Goal: Find specific page/section: Find specific page/section

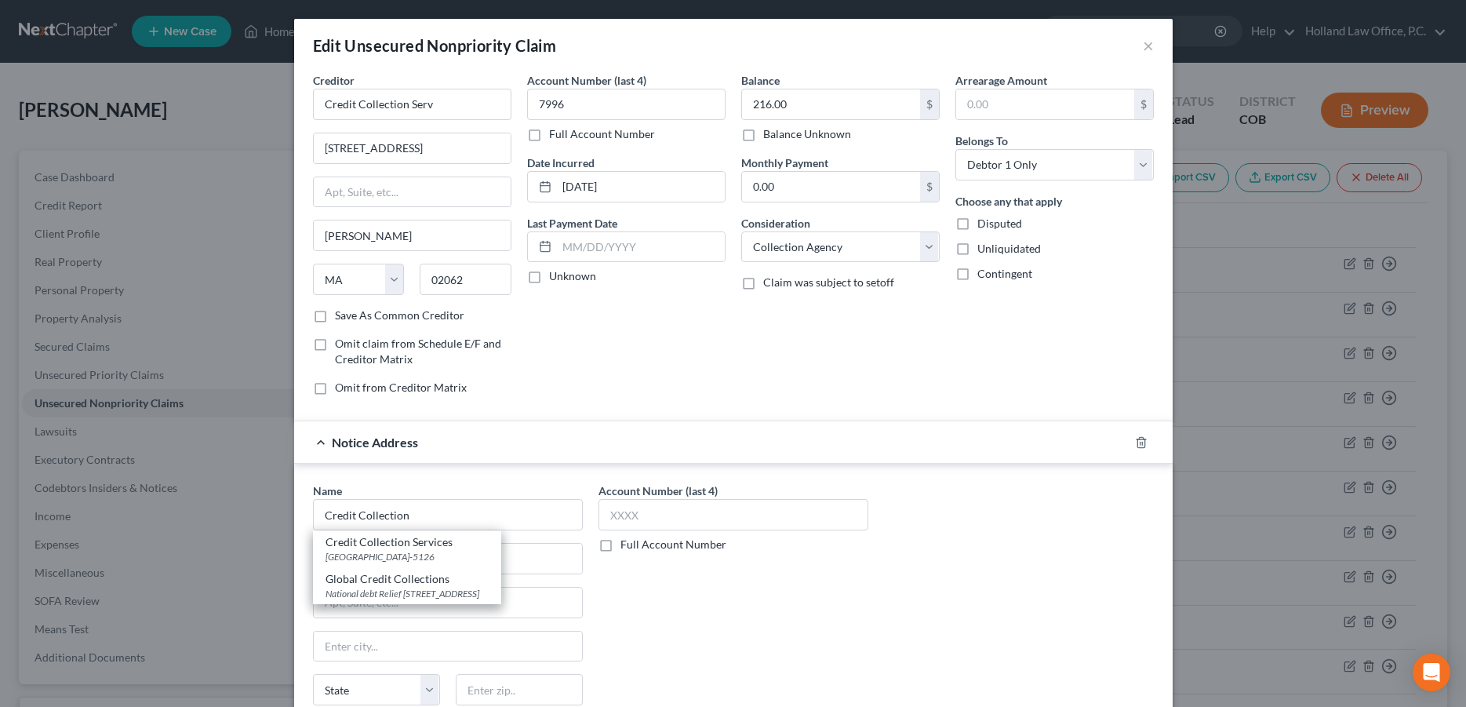
select select "22"
select select "1"
select select "0"
type input "Credit Collection"
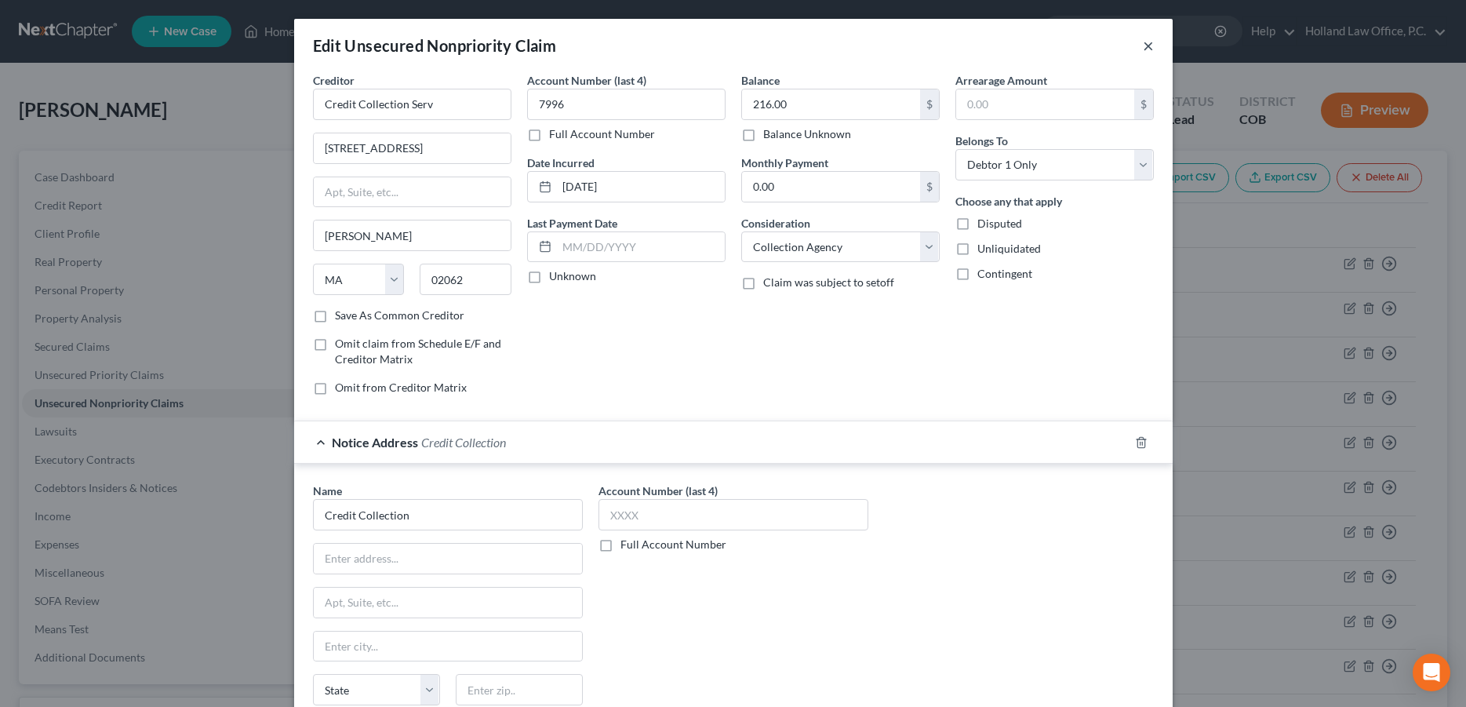
click at [1143, 46] on button "×" at bounding box center [1148, 45] width 11 height 19
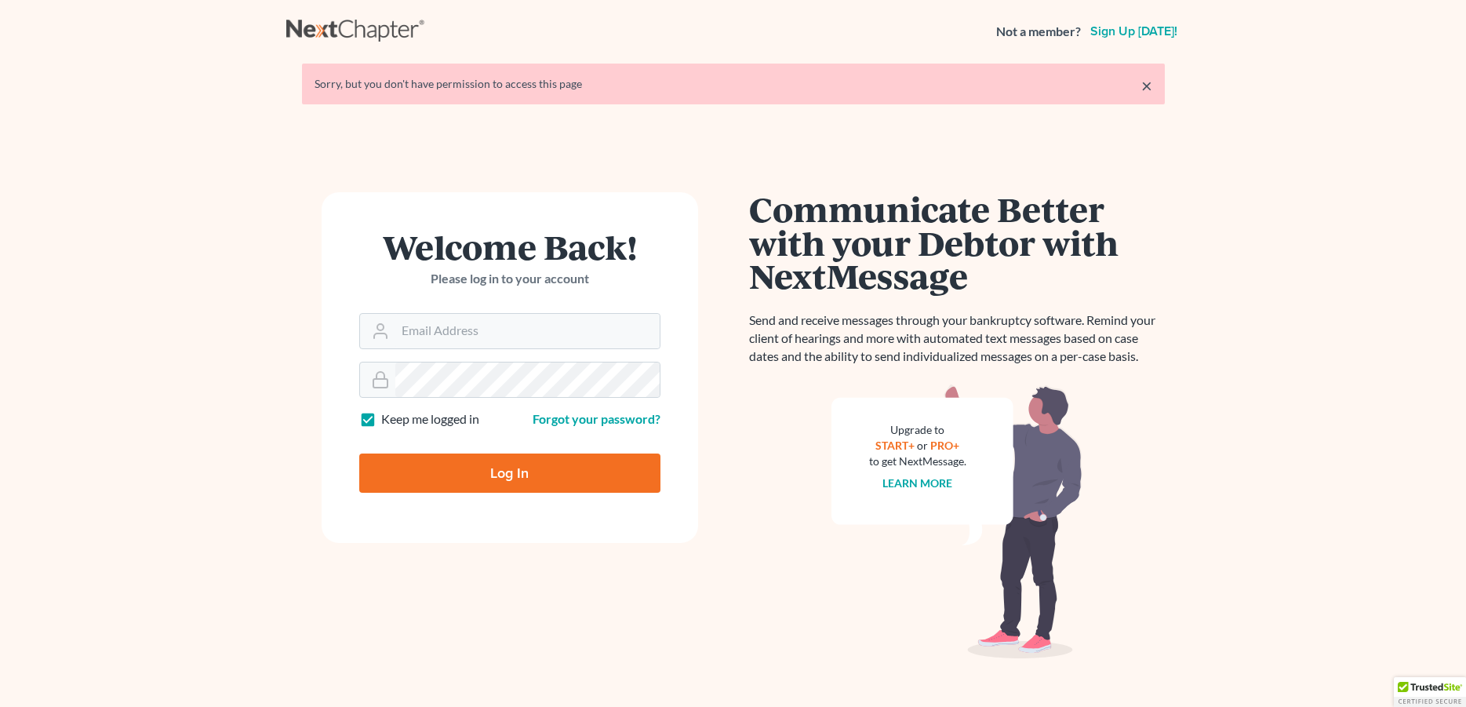
click at [435, 332] on input "Email Address" at bounding box center [527, 331] width 264 height 35
click at [437, 332] on input "Email Address" at bounding box center [527, 331] width 264 height 35
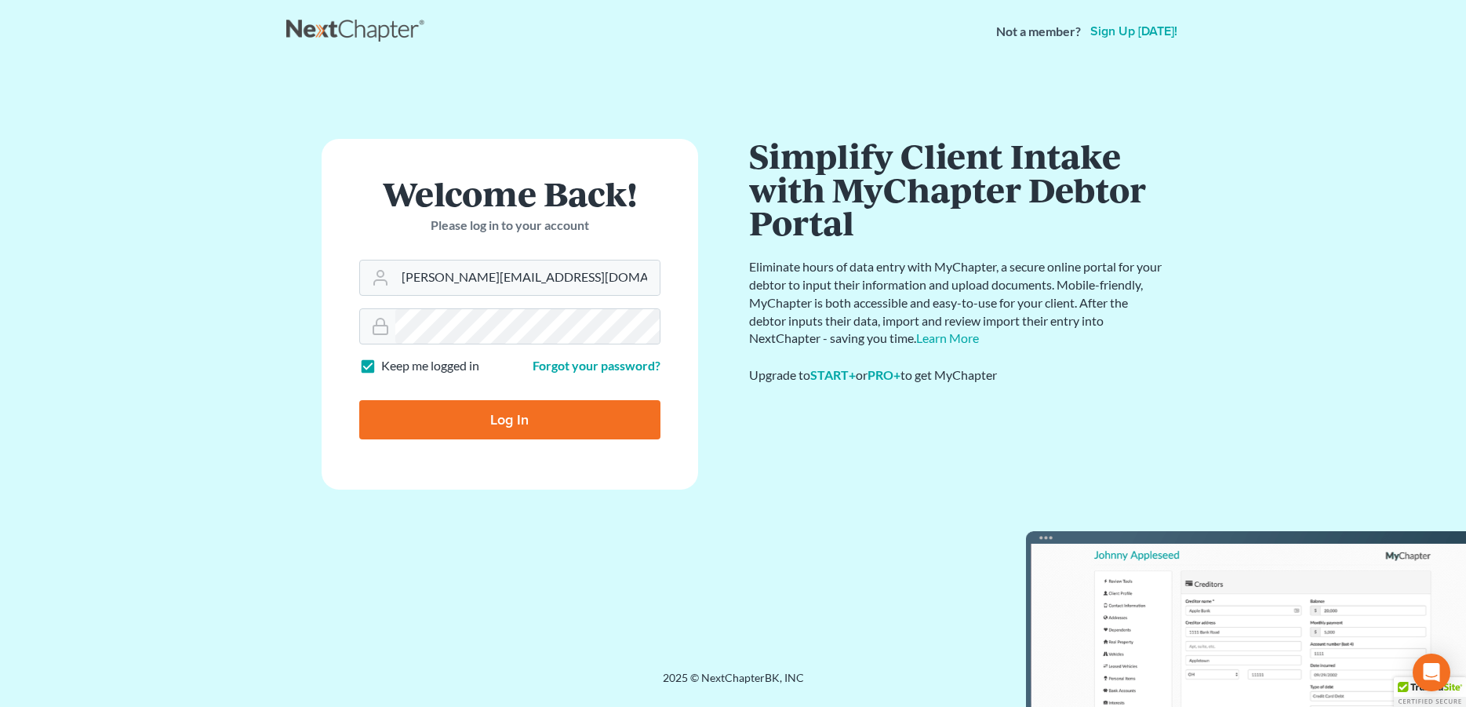
type input "[PERSON_NAME][EMAIL_ADDRESS][DOMAIN_NAME]"
click at [431, 421] on input "Log In" at bounding box center [509, 419] width 301 height 39
type input "Thinking..."
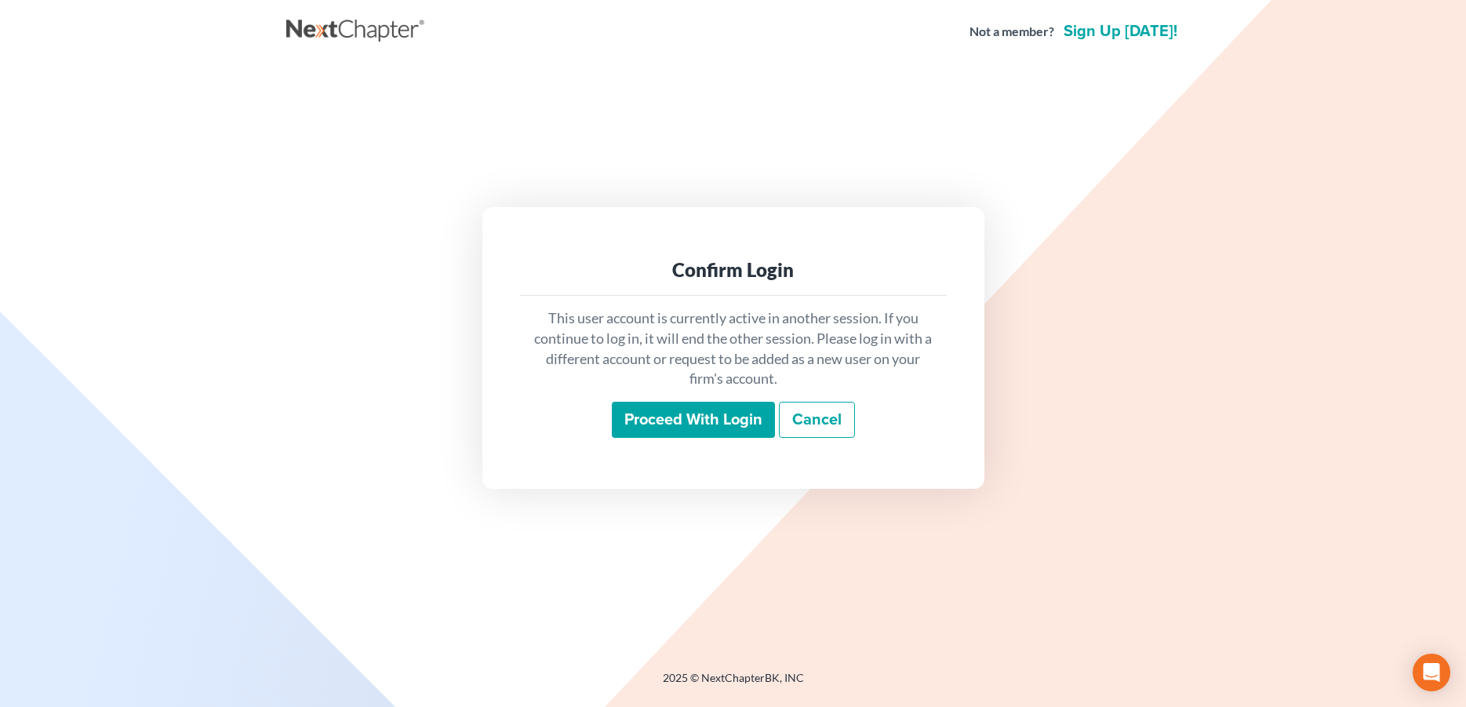
click at [660, 420] on input "Proceed with login" at bounding box center [693, 420] width 163 height 36
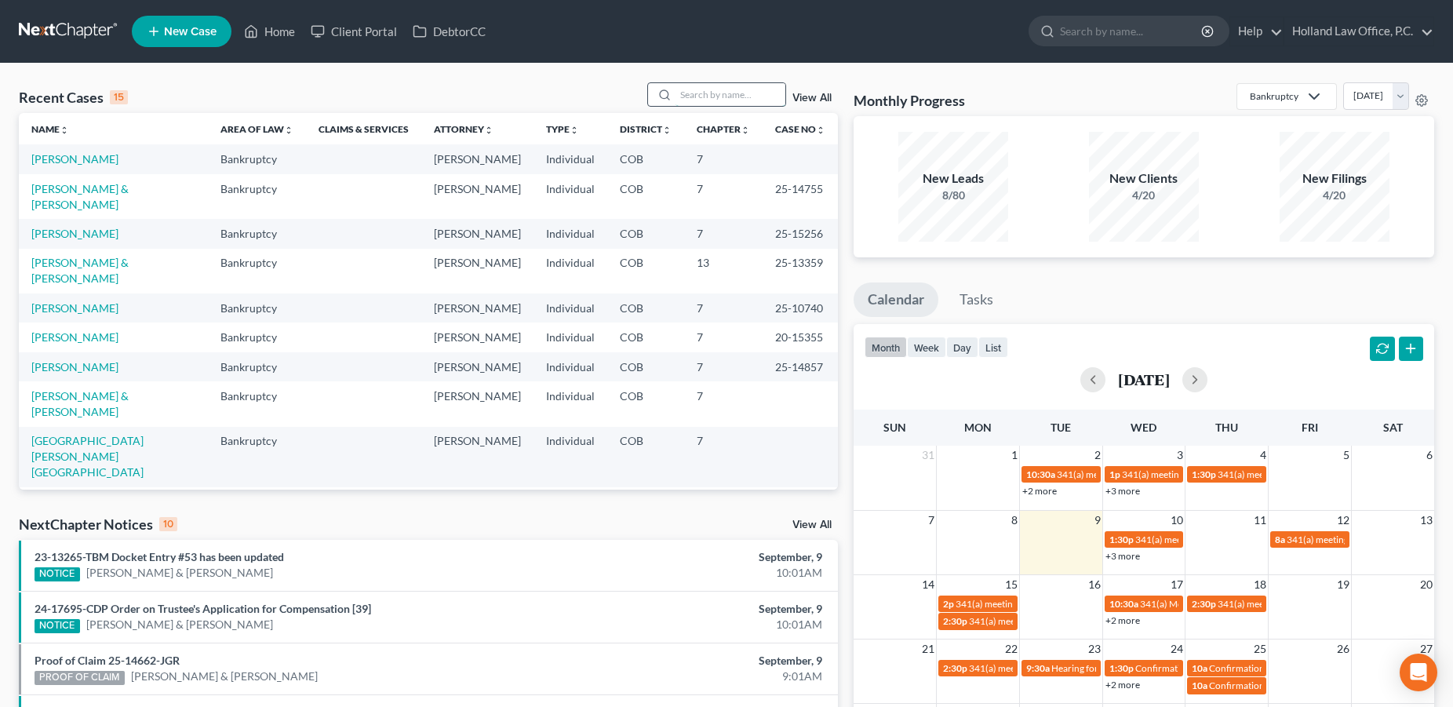
click at [758, 99] on input "search" at bounding box center [730, 94] width 110 height 23
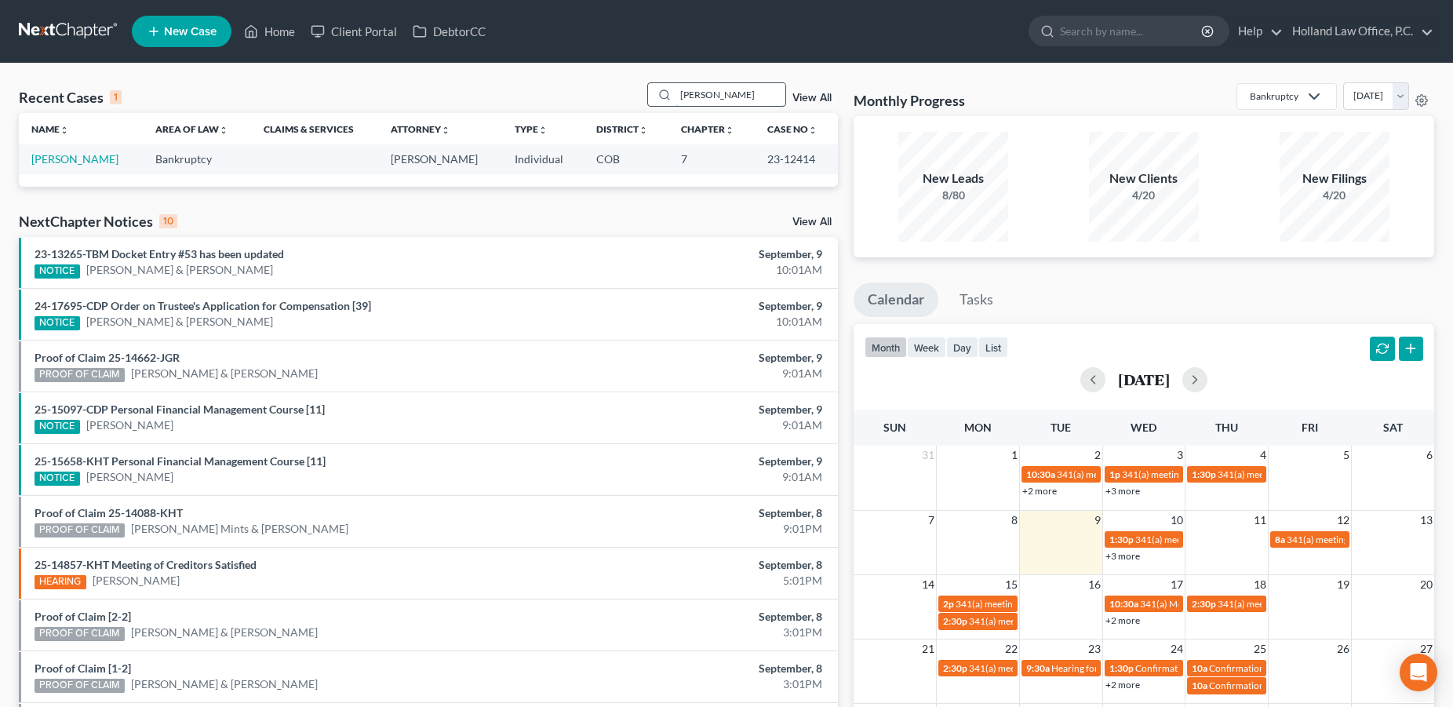
drag, startPoint x: 724, startPoint y: 100, endPoint x: 656, endPoint y: 100, distance: 68.3
click at [675, 100] on input "Nicole Davis" at bounding box center [730, 94] width 110 height 23
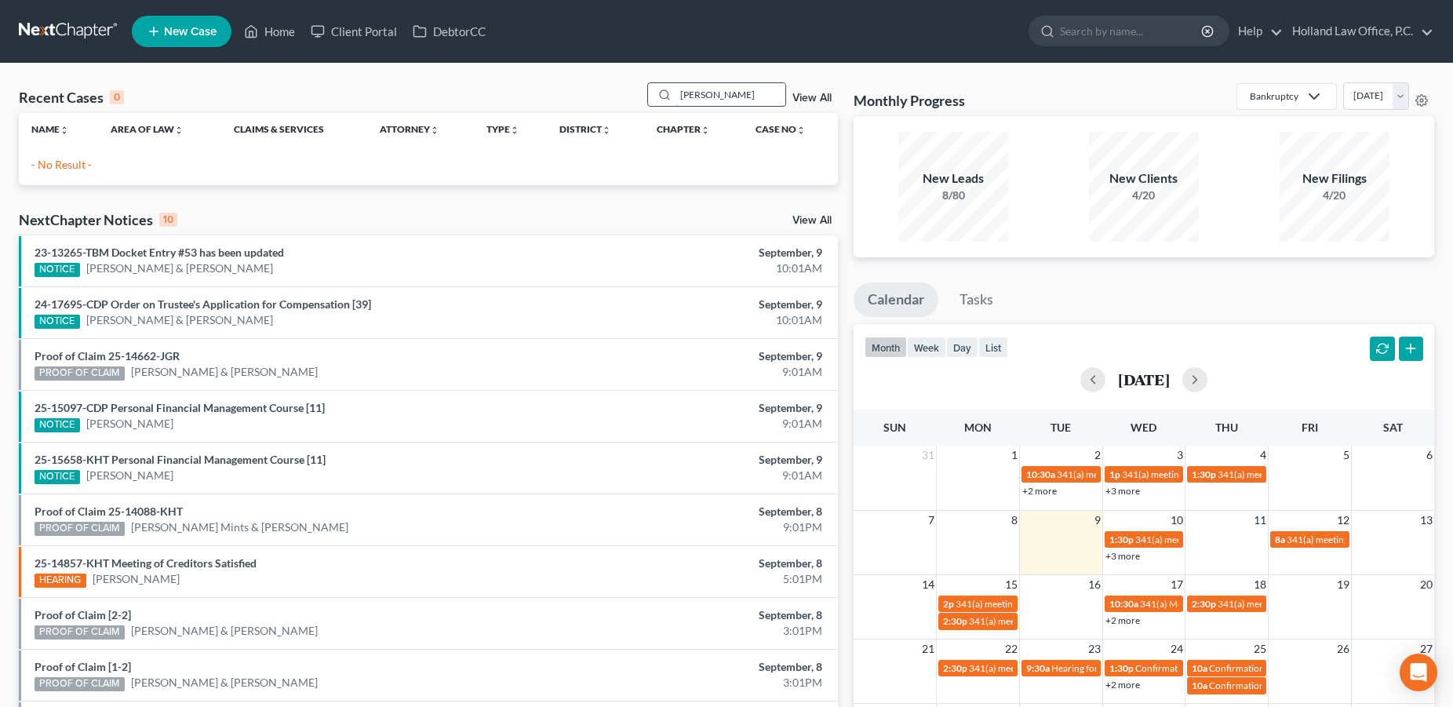
drag, startPoint x: 732, startPoint y: 103, endPoint x: 665, endPoint y: 101, distance: 66.7
click at [675, 98] on input "kelly horn" at bounding box center [730, 94] width 110 height 23
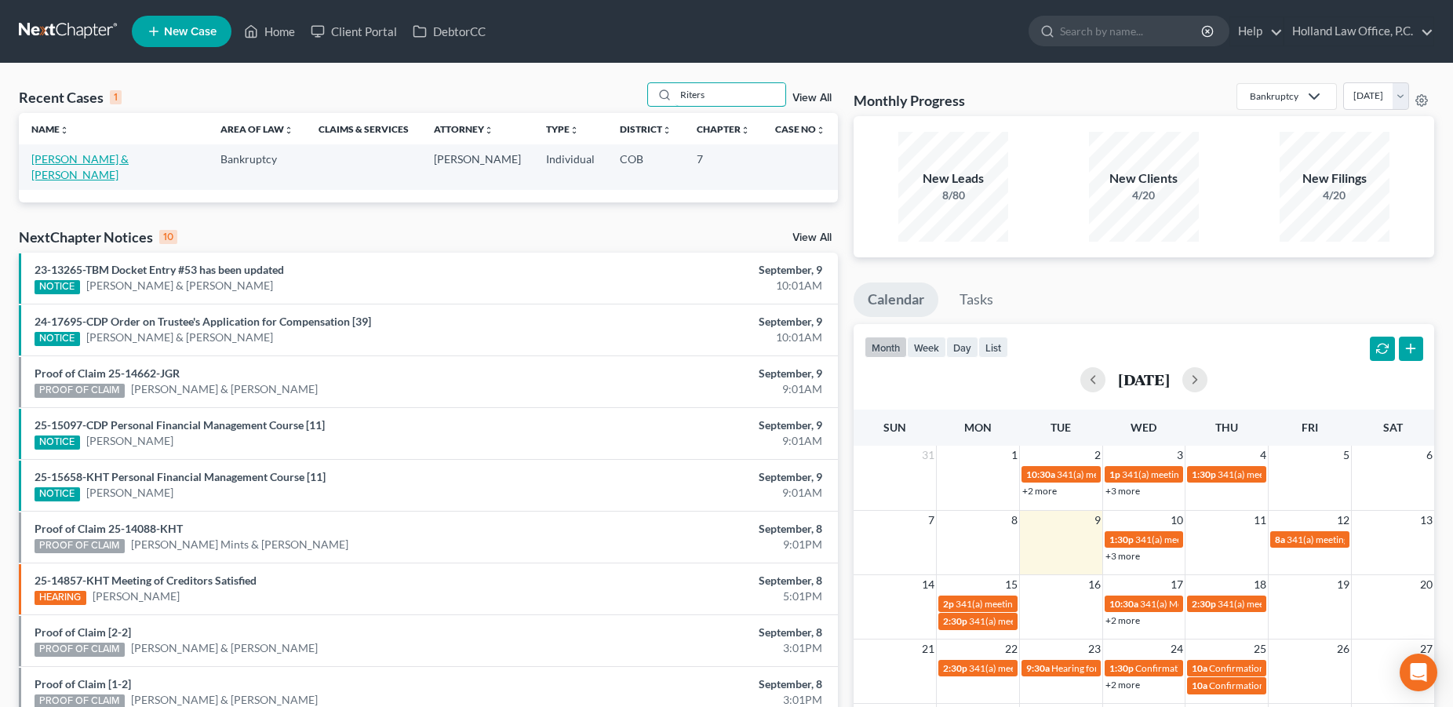
type input "Riters"
click at [81, 162] on link "Riter, Jeremy & Elizabeth" at bounding box center [79, 166] width 97 height 29
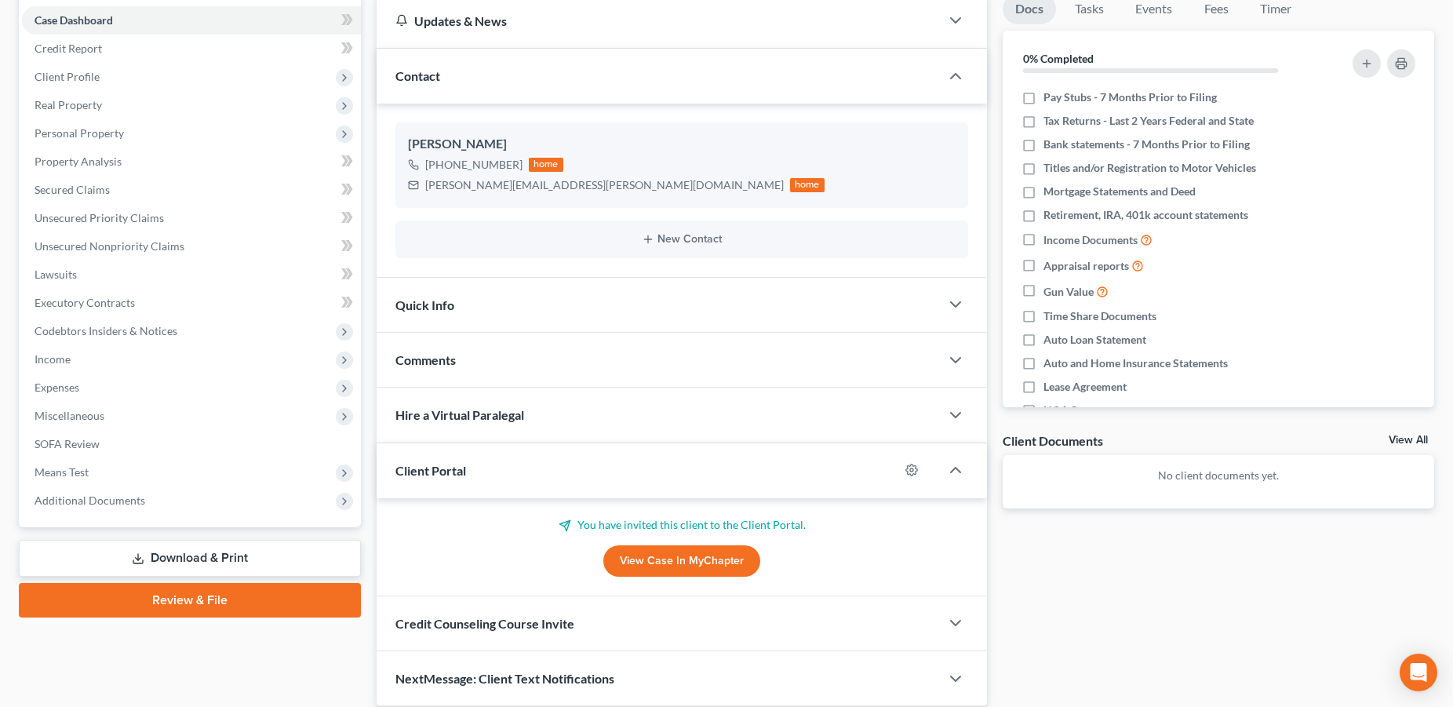
scroll to position [215, 0]
